Goal: Communication & Community: Answer question/provide support

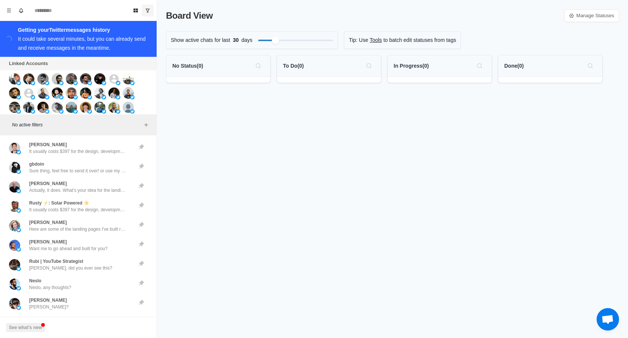
click at [147, 13] on icon "Show unread conversations" at bounding box center [147, 10] width 5 height 5
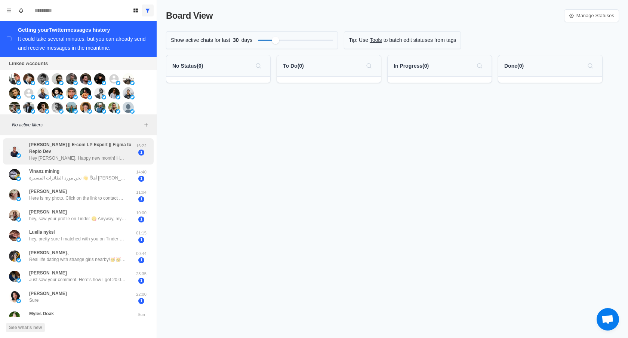
click at [106, 162] on div "[PERSON_NAME] || E-com LP Expert || Figma to Replo Dev Hey [PERSON_NAME], Happy…" at bounding box center [78, 151] width 151 height 26
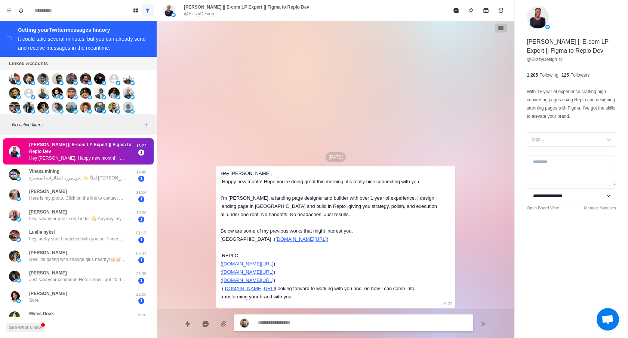
click at [221, 178] on div "Hey [PERSON_NAME], Happy new month! Hope you're doing great this morning, it’s …" at bounding box center [330, 235] width 218 height 132
click at [221, 183] on div "Hey [PERSON_NAME], Happy new month! Hope you're doing great this morning, it’s …" at bounding box center [330, 235] width 218 height 132
click at [231, 190] on div "Hey [PERSON_NAME], Happy new month! Hope you're doing great this morning, it’s …" at bounding box center [330, 235] width 218 height 132
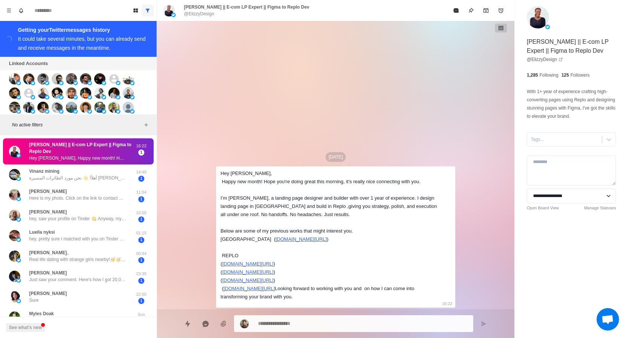
click at [231, 190] on div "Hey [PERSON_NAME], Happy new month! Hope you're doing great this morning, it’s …" at bounding box center [330, 235] width 218 height 132
type textarea "*"
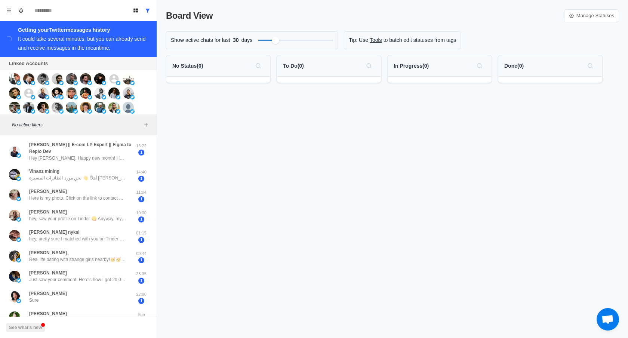
click at [336, 22] on div "Board View Manage Statuses Show active chats for last 30 days Tip: Use Tools to…" at bounding box center [392, 169] width 471 height 338
